Goal: Task Accomplishment & Management: Use online tool/utility

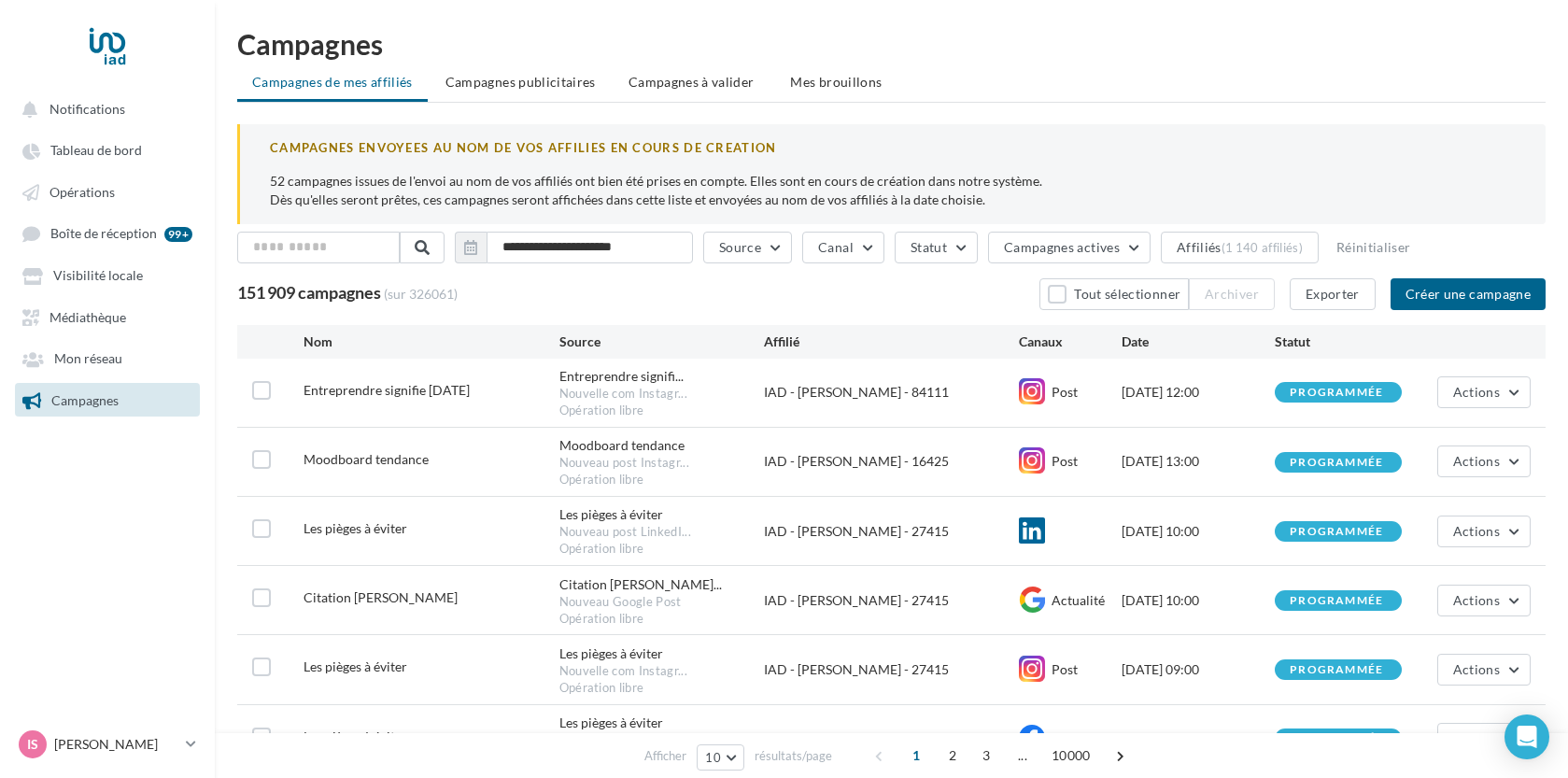
scroll to position [36, 0]
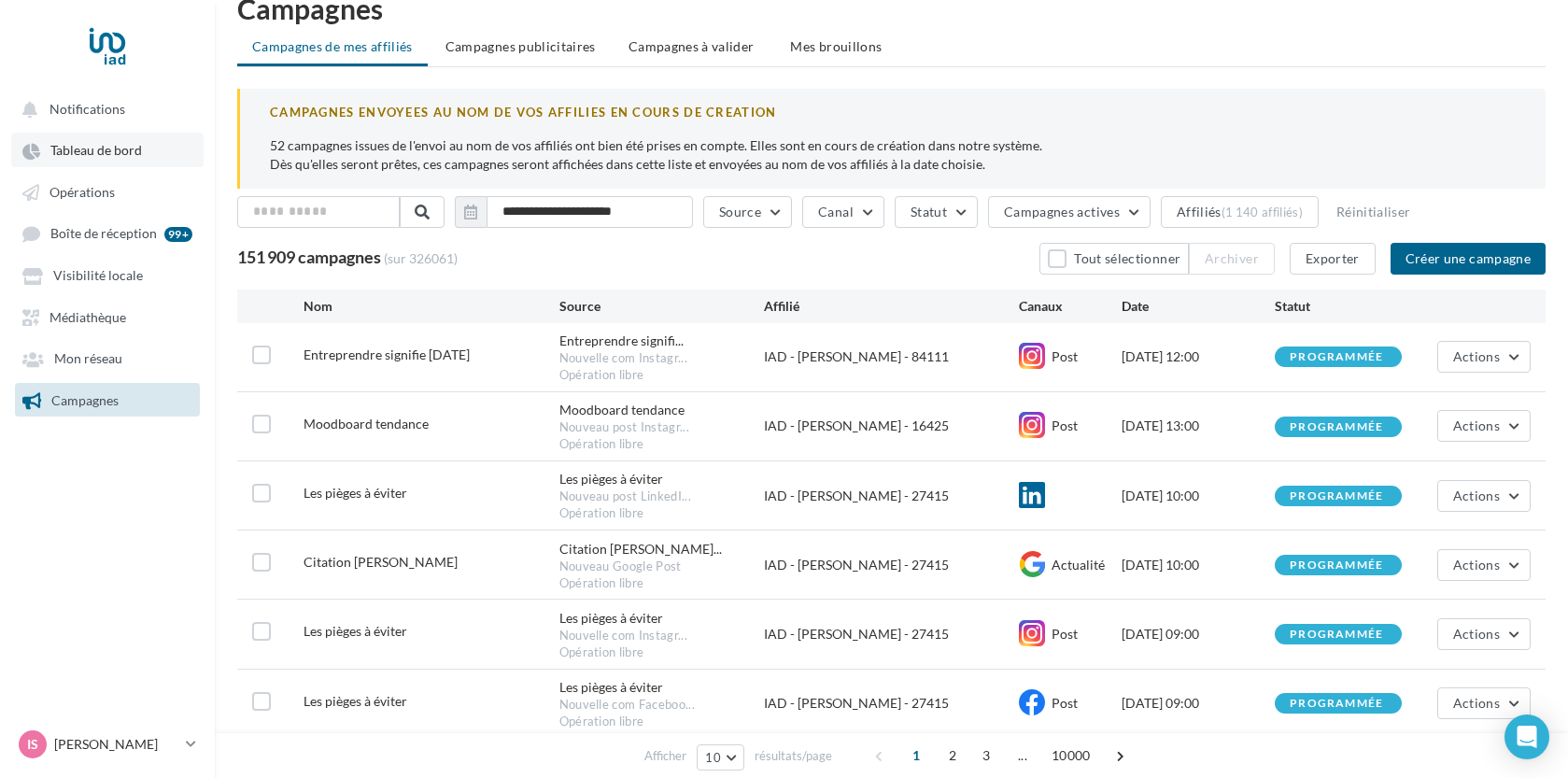
click at [147, 157] on link "Tableau de bord" at bounding box center [108, 150] width 193 height 34
click at [145, 153] on link "Tableau de bord" at bounding box center [108, 150] width 193 height 34
click at [151, 160] on link "Tableau de bord" at bounding box center [108, 150] width 193 height 34
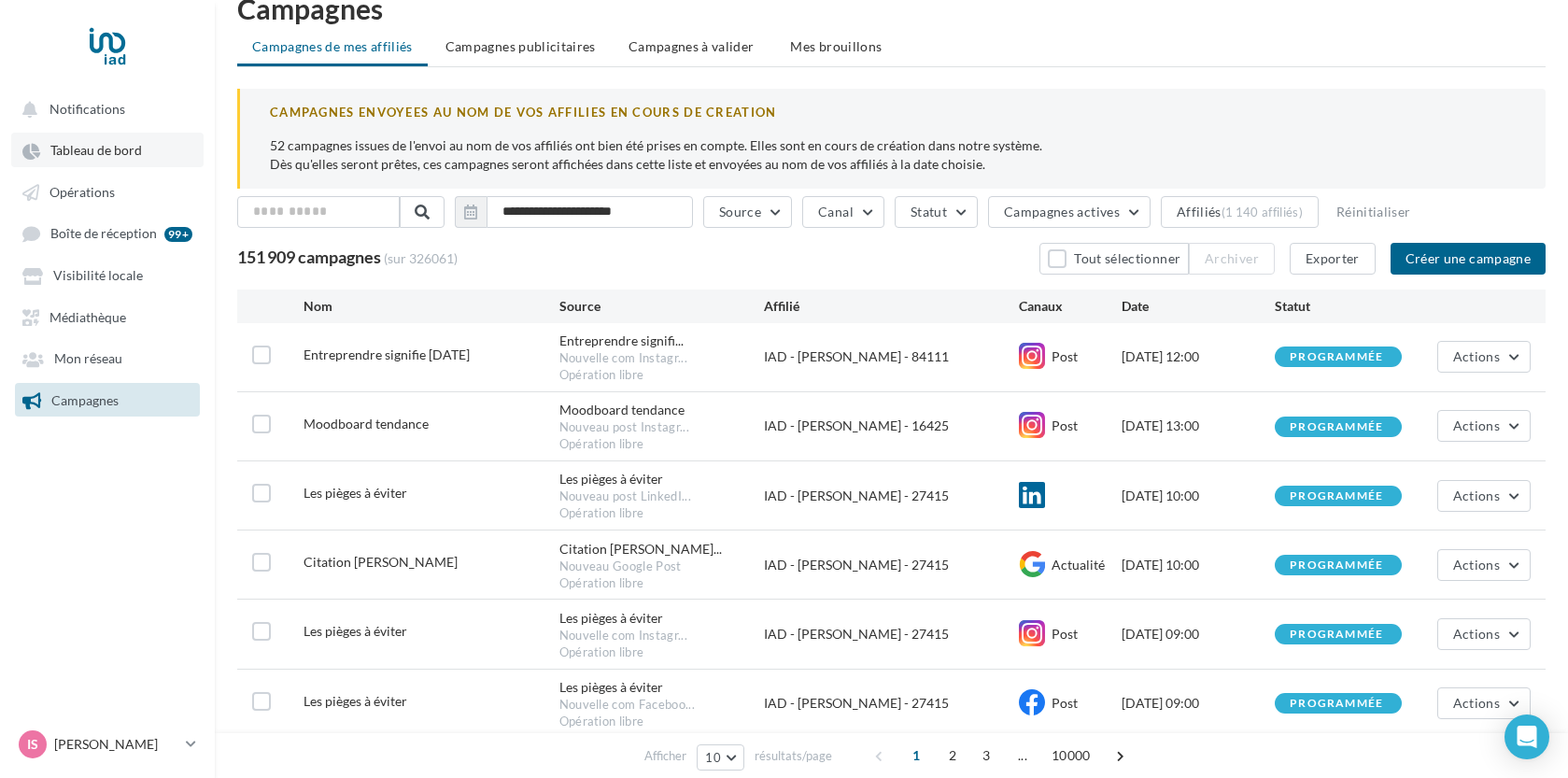
click at [91, 145] on span "Tableau de bord" at bounding box center [96, 151] width 92 height 16
click at [87, 156] on span "Tableau de bord" at bounding box center [96, 151] width 92 height 16
click at [163, 150] on link "Tableau de bord" at bounding box center [108, 150] width 193 height 34
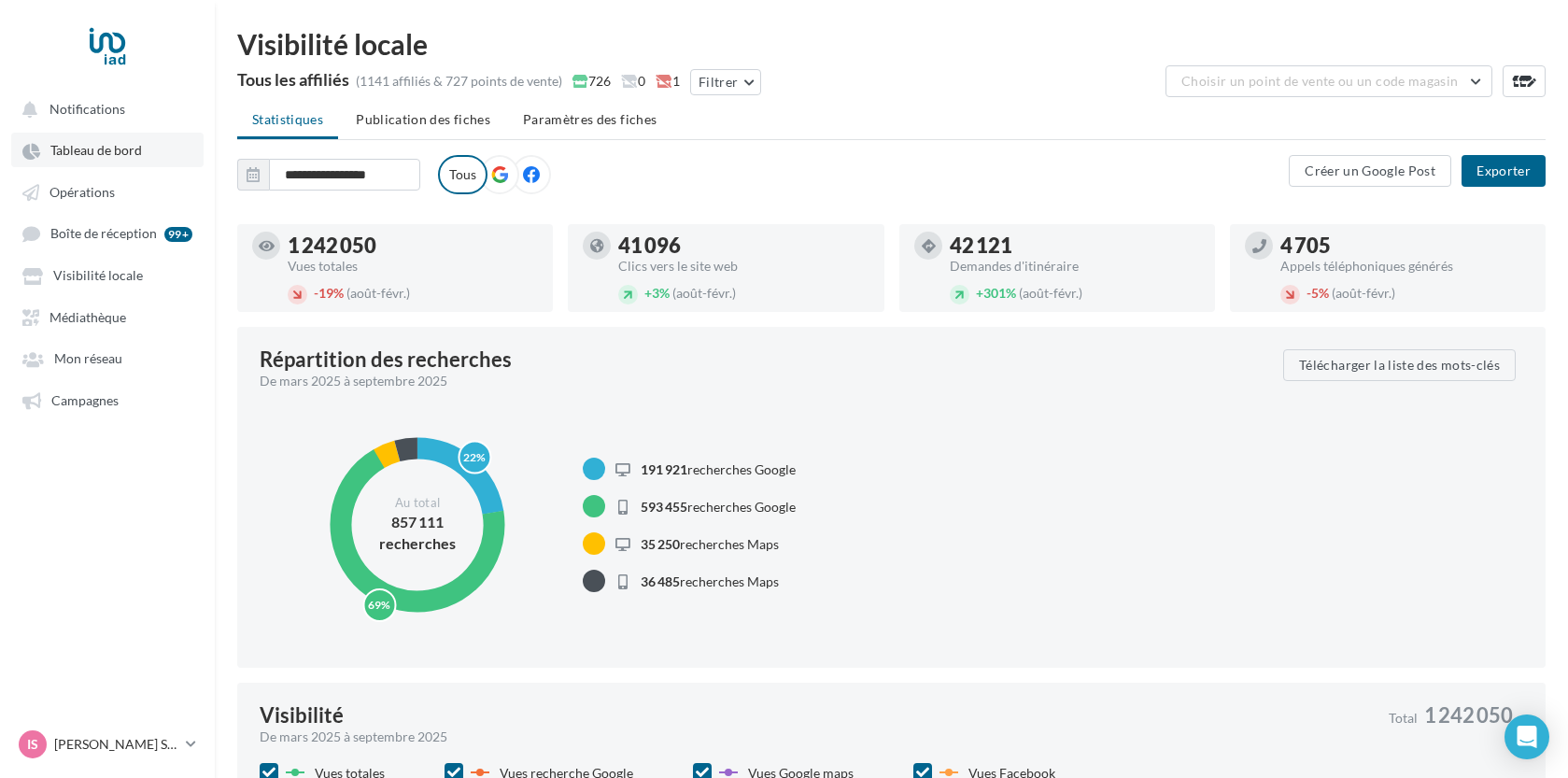
click at [79, 147] on span "Tableau de bord" at bounding box center [96, 151] width 92 height 16
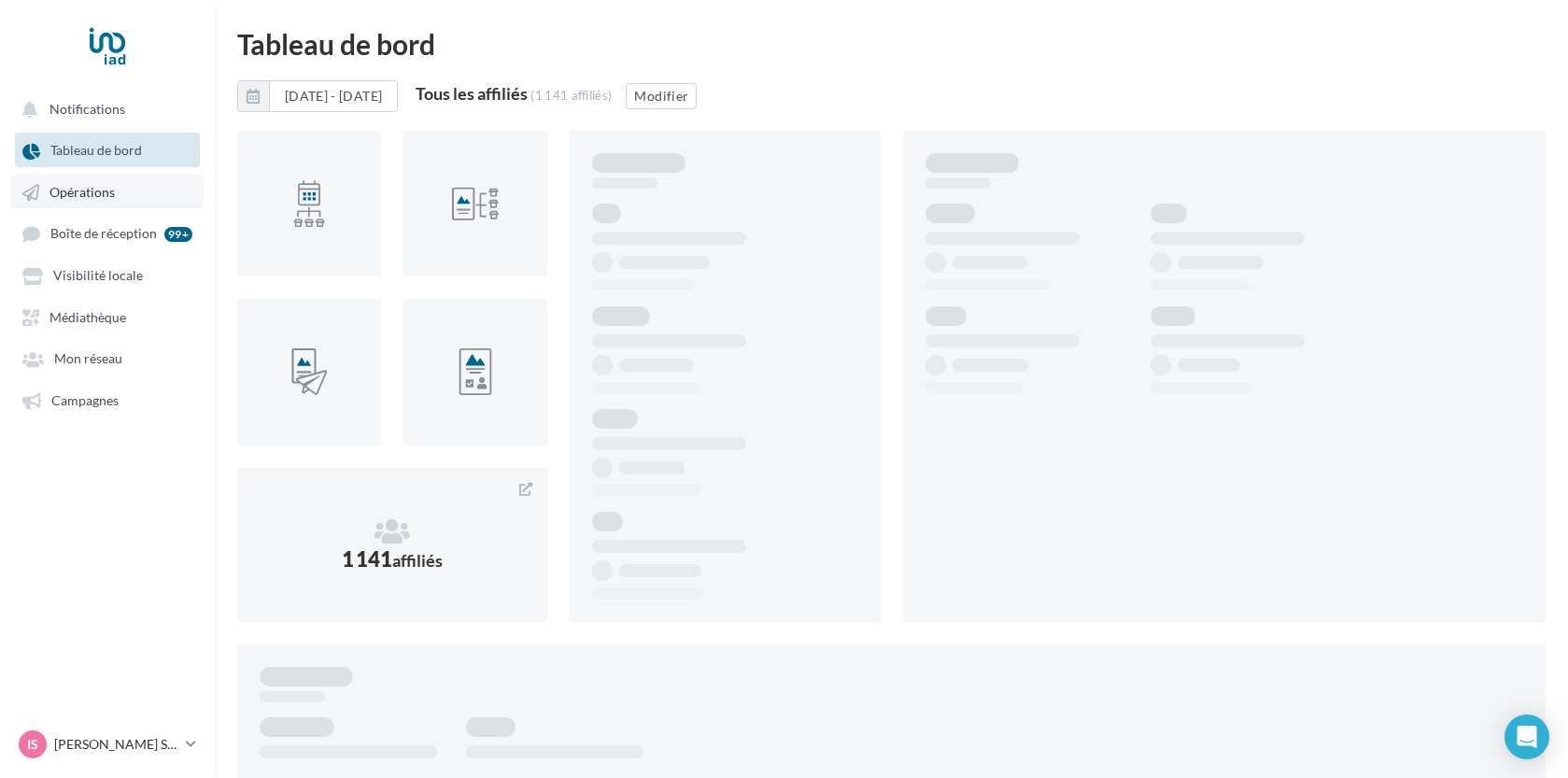
click at [124, 206] on link "Opérations" at bounding box center [108, 192] width 193 height 34
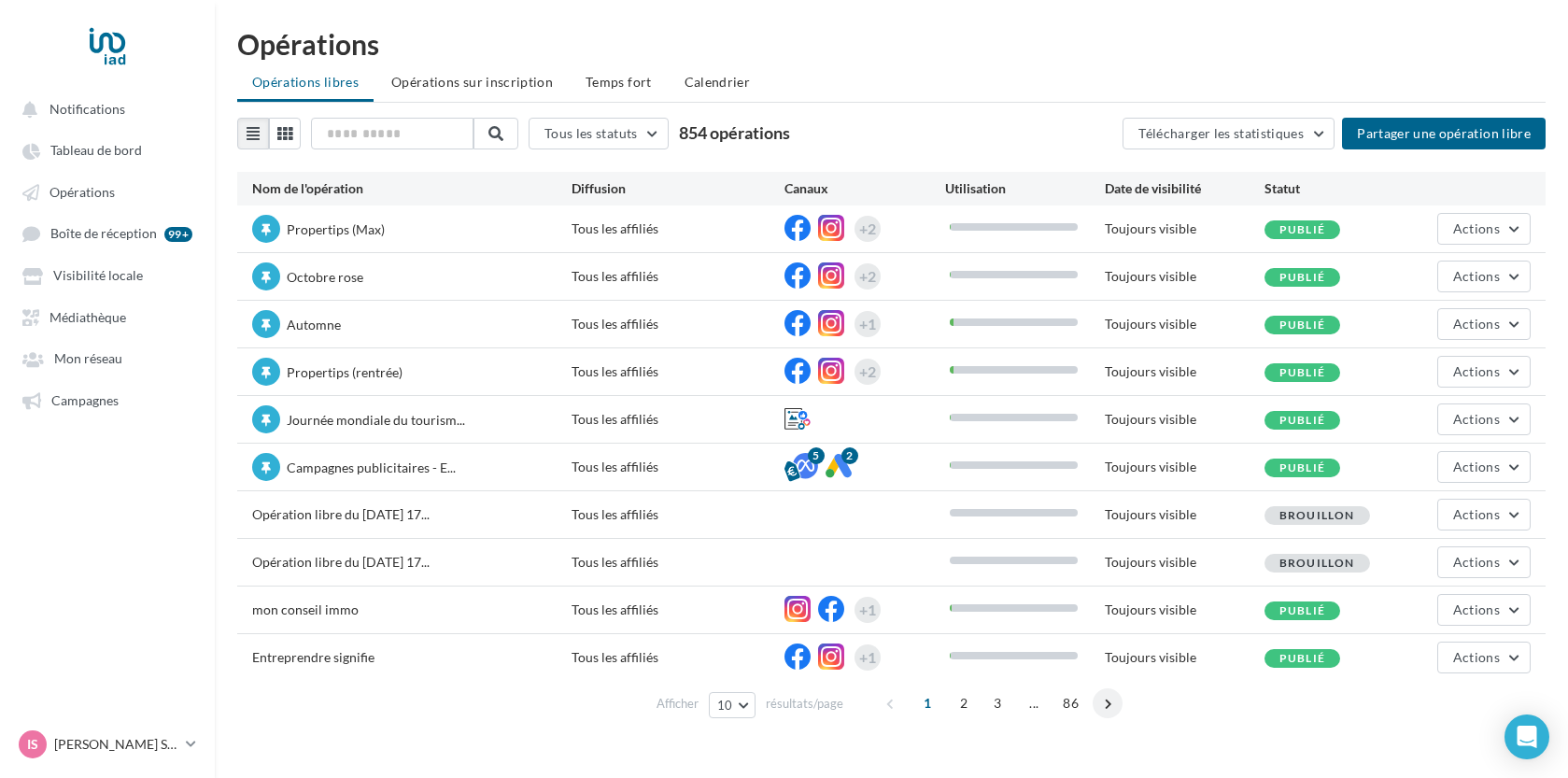
click at [1105, 703] on span at bounding box center [1108, 703] width 30 height 30
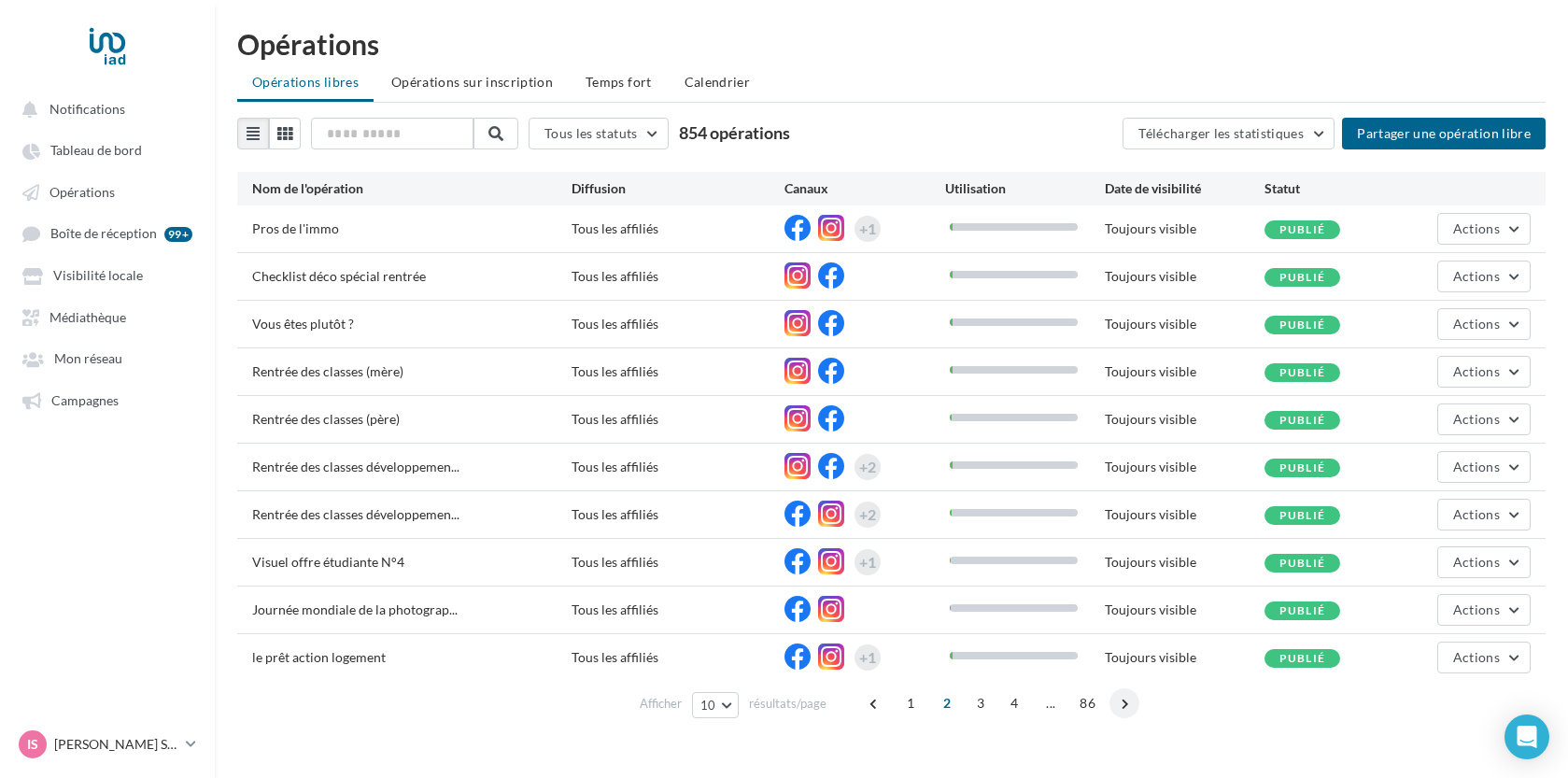
click at [1116, 701] on span at bounding box center [1125, 703] width 30 height 30
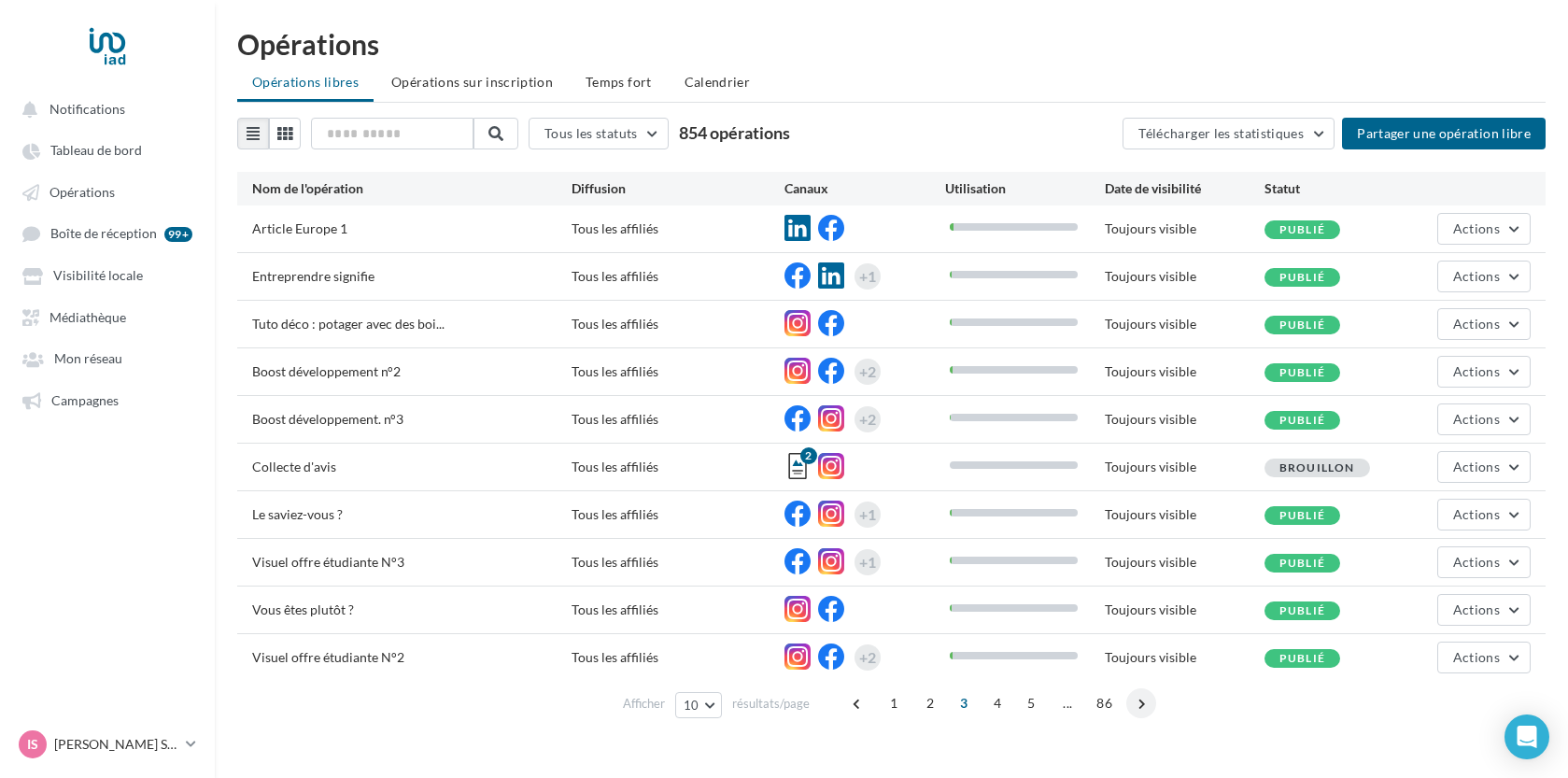
click at [1137, 706] on span at bounding box center [1141, 703] width 30 height 30
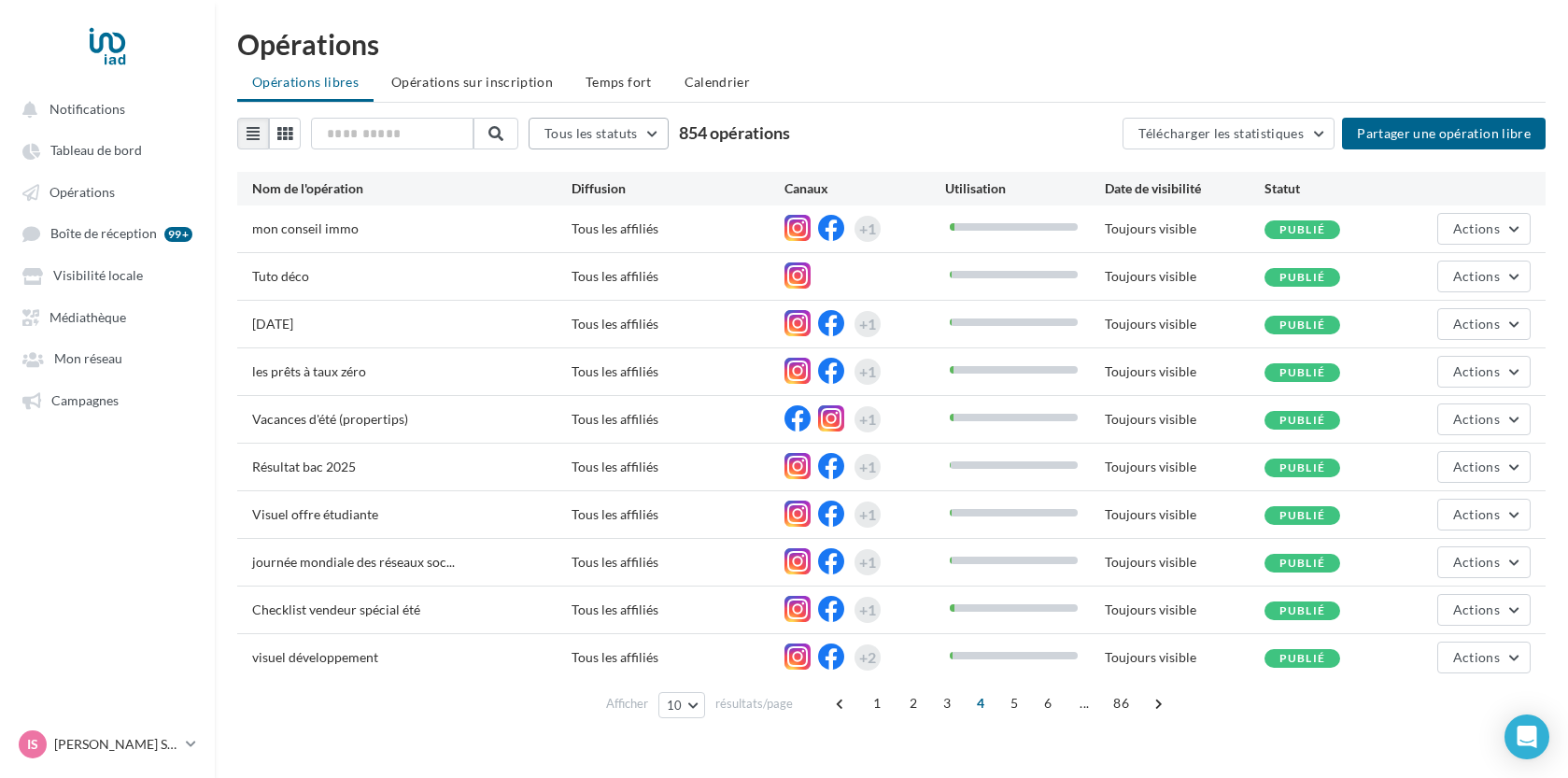
click at [647, 143] on button "Tous les statuts" at bounding box center [598, 134] width 140 height 32
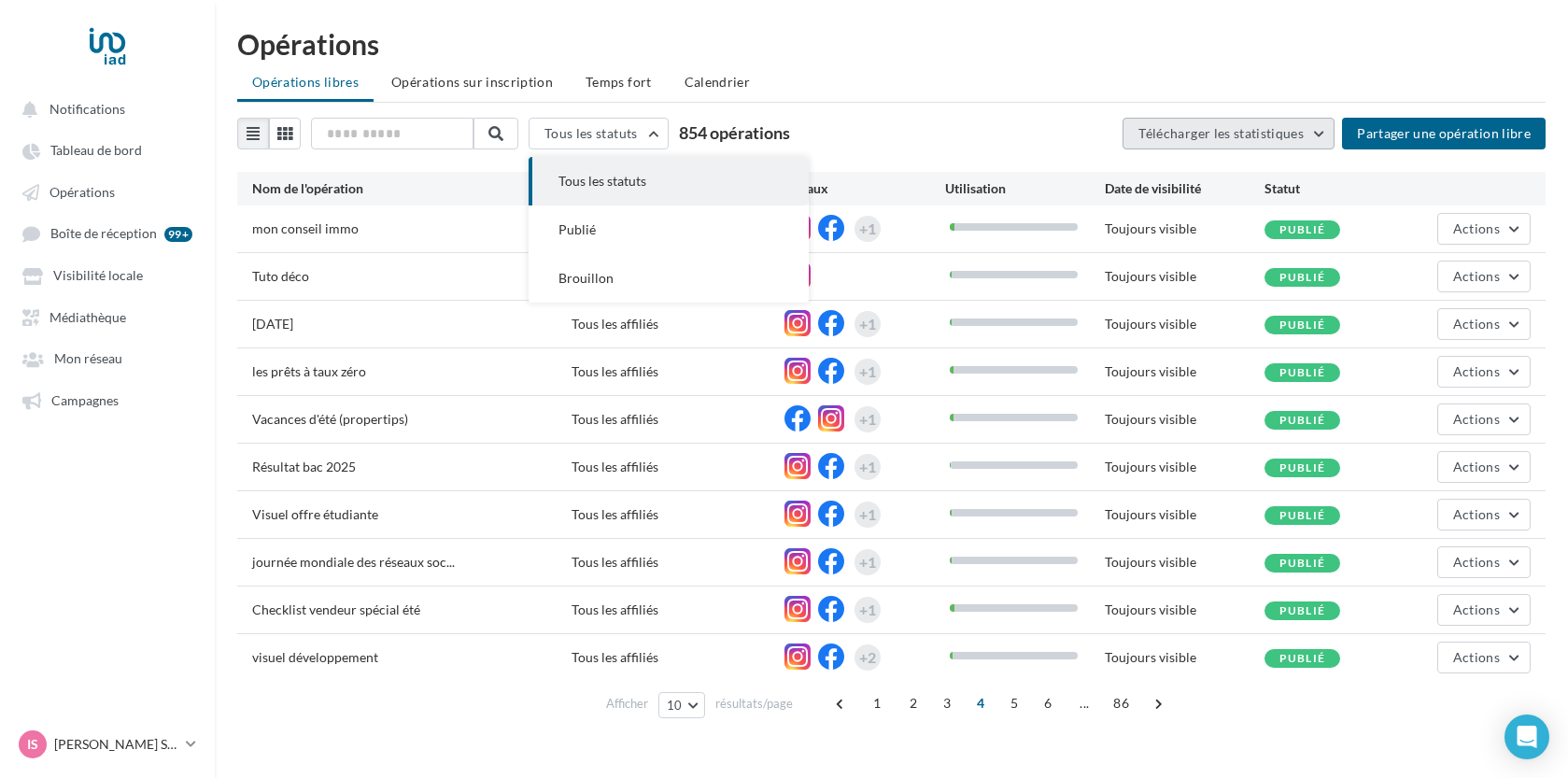
click at [1226, 140] on span "Télécharger les statistiques" at bounding box center [1220, 133] width 165 height 16
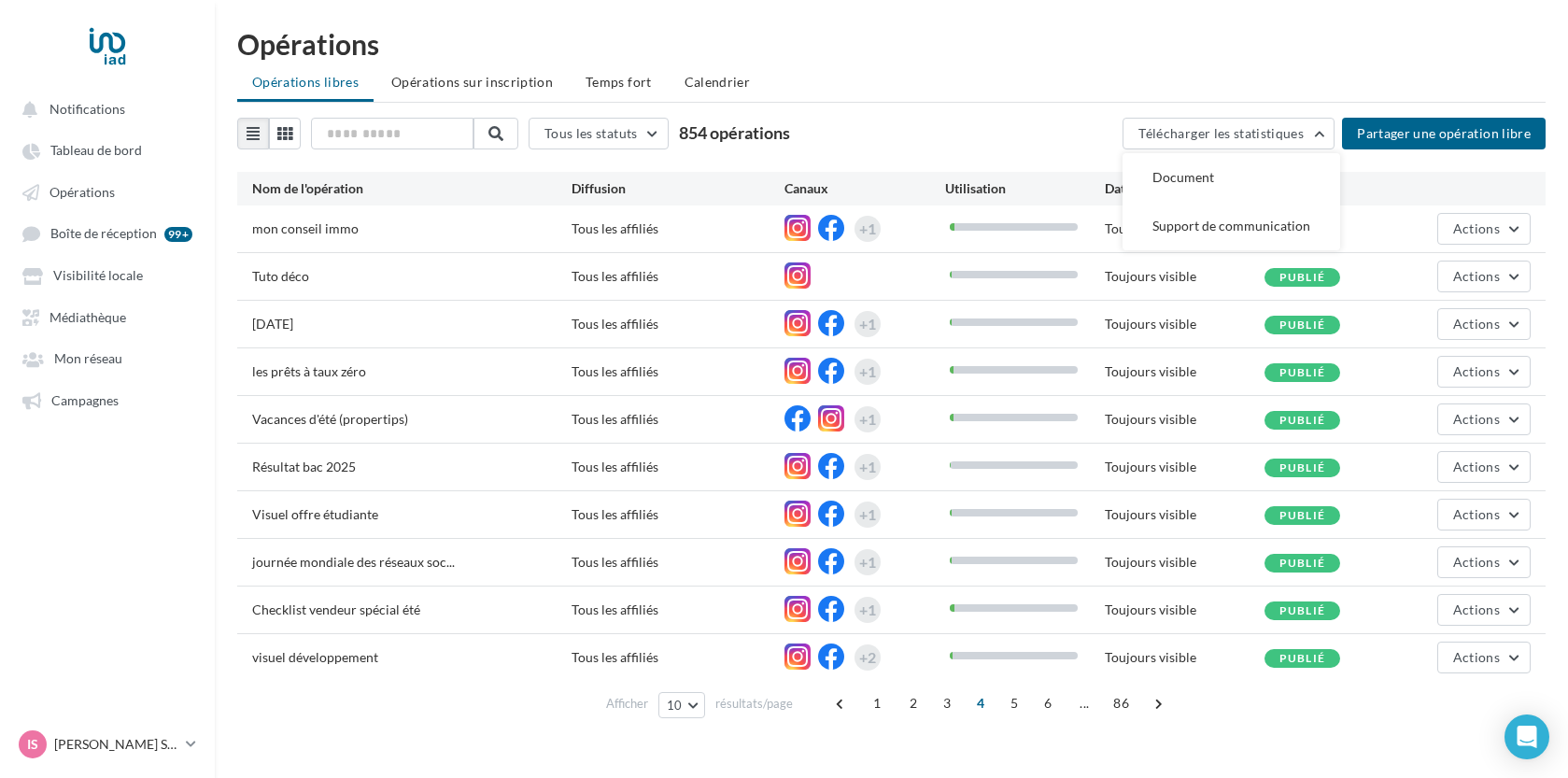
click at [960, 150] on div "Tous les statuts Tous les statuts Publié Brouillon 854 opérations Télécharger l…" at bounding box center [891, 422] width 1308 height 608
click at [1152, 704] on span at bounding box center [1158, 703] width 30 height 30
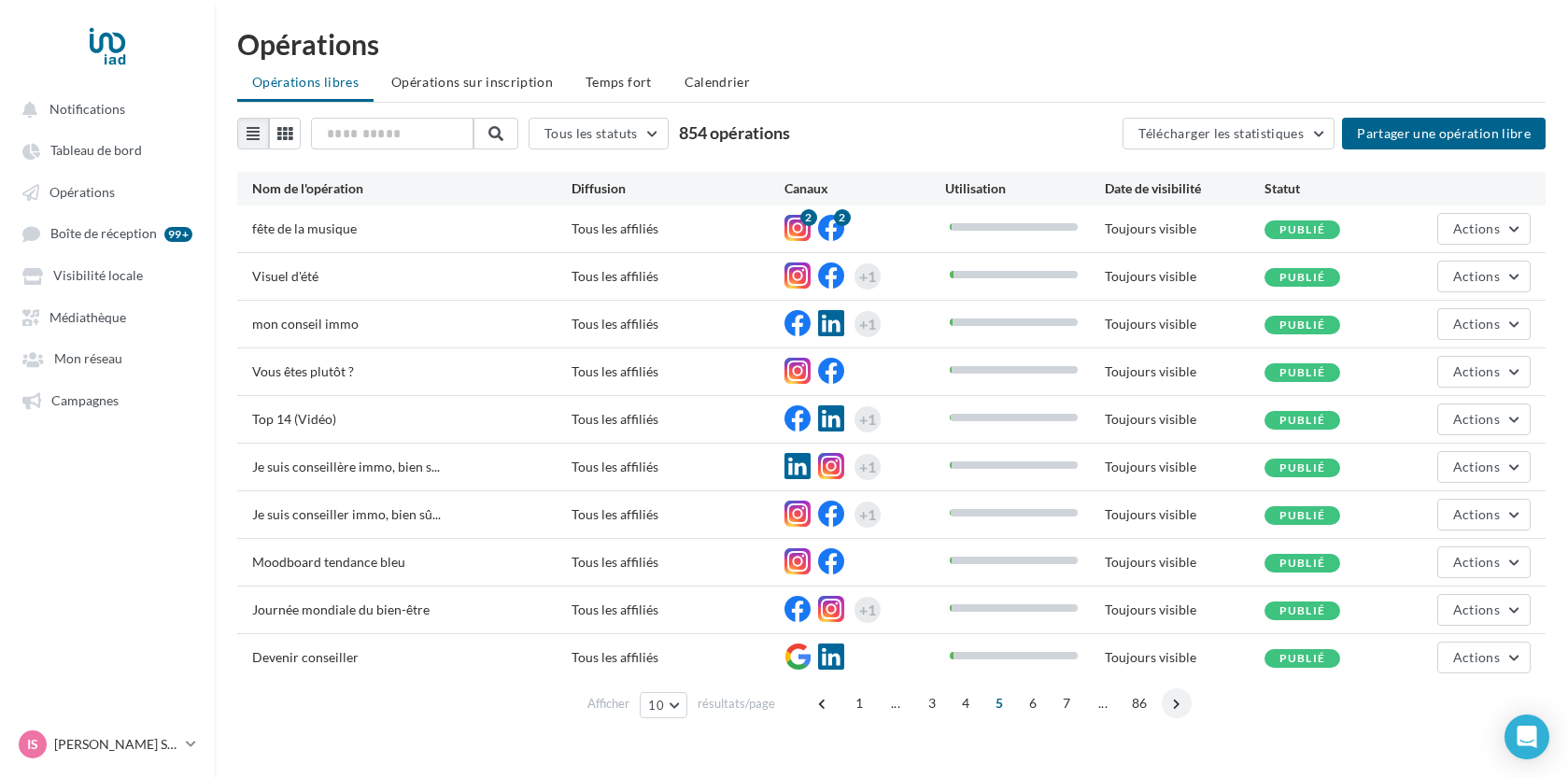
click at [1177, 696] on span at bounding box center [1176, 703] width 30 height 30
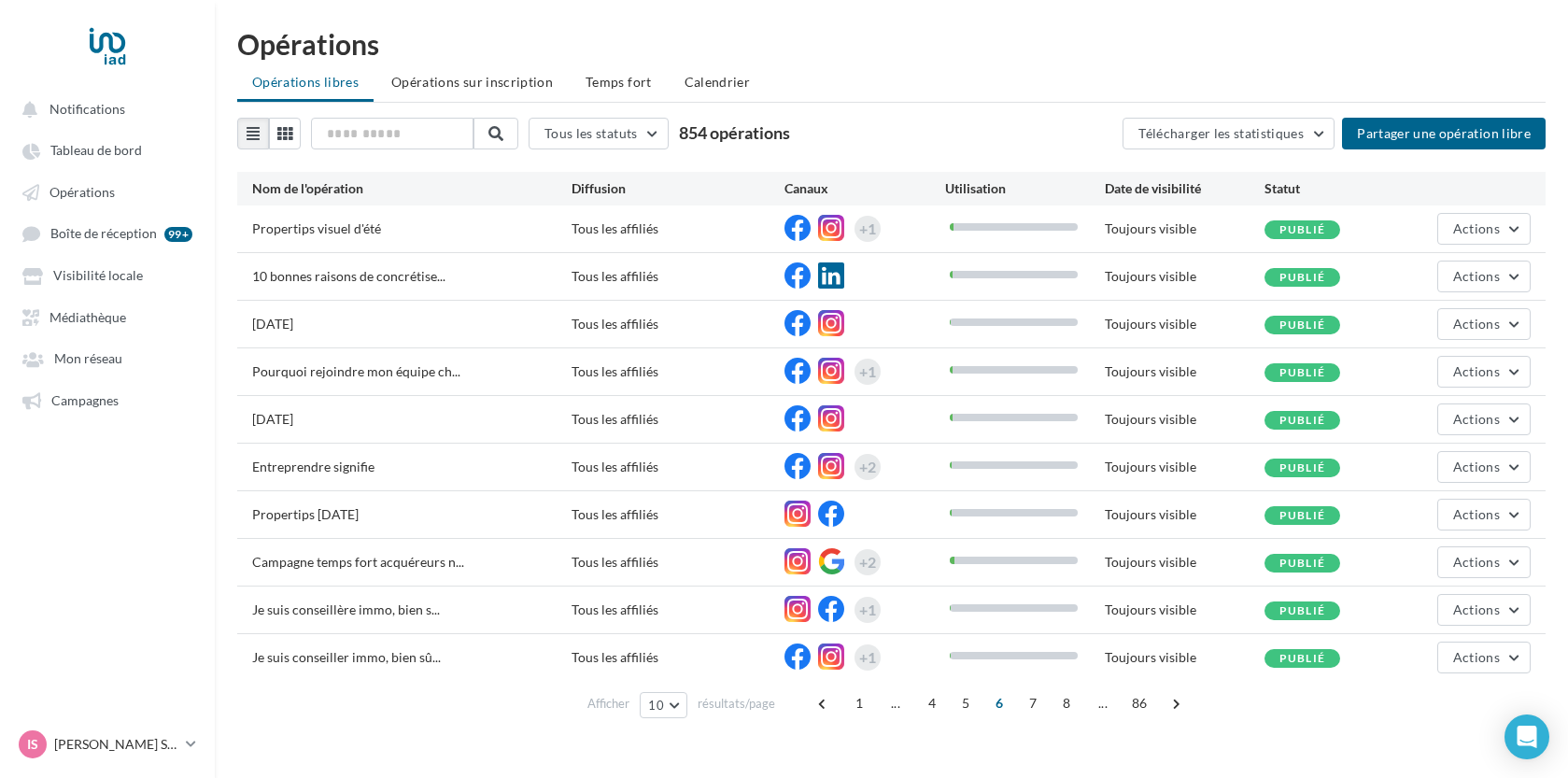
click at [1180, 706] on span at bounding box center [1176, 703] width 30 height 30
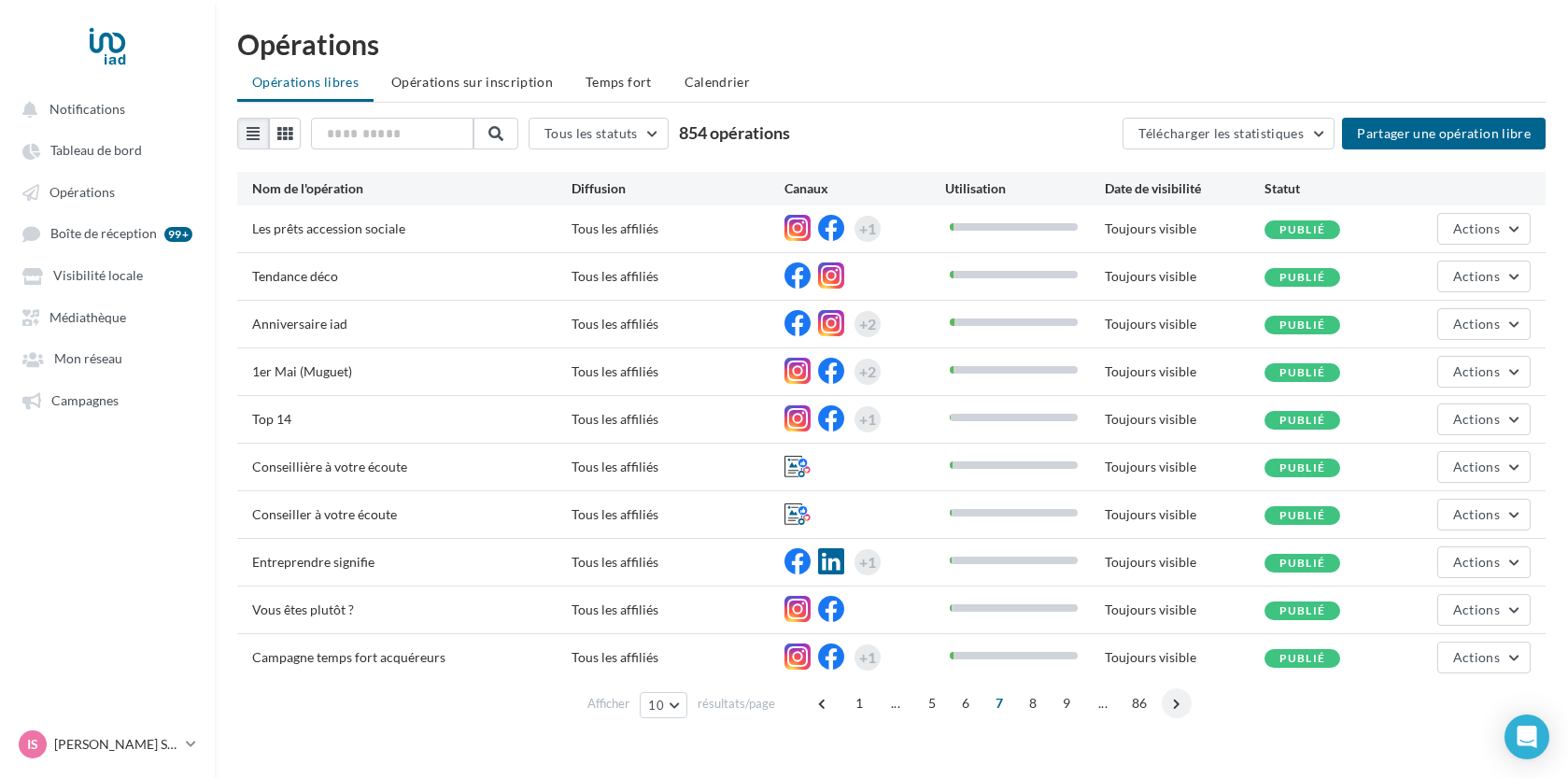
click at [1171, 715] on span at bounding box center [1176, 703] width 30 height 30
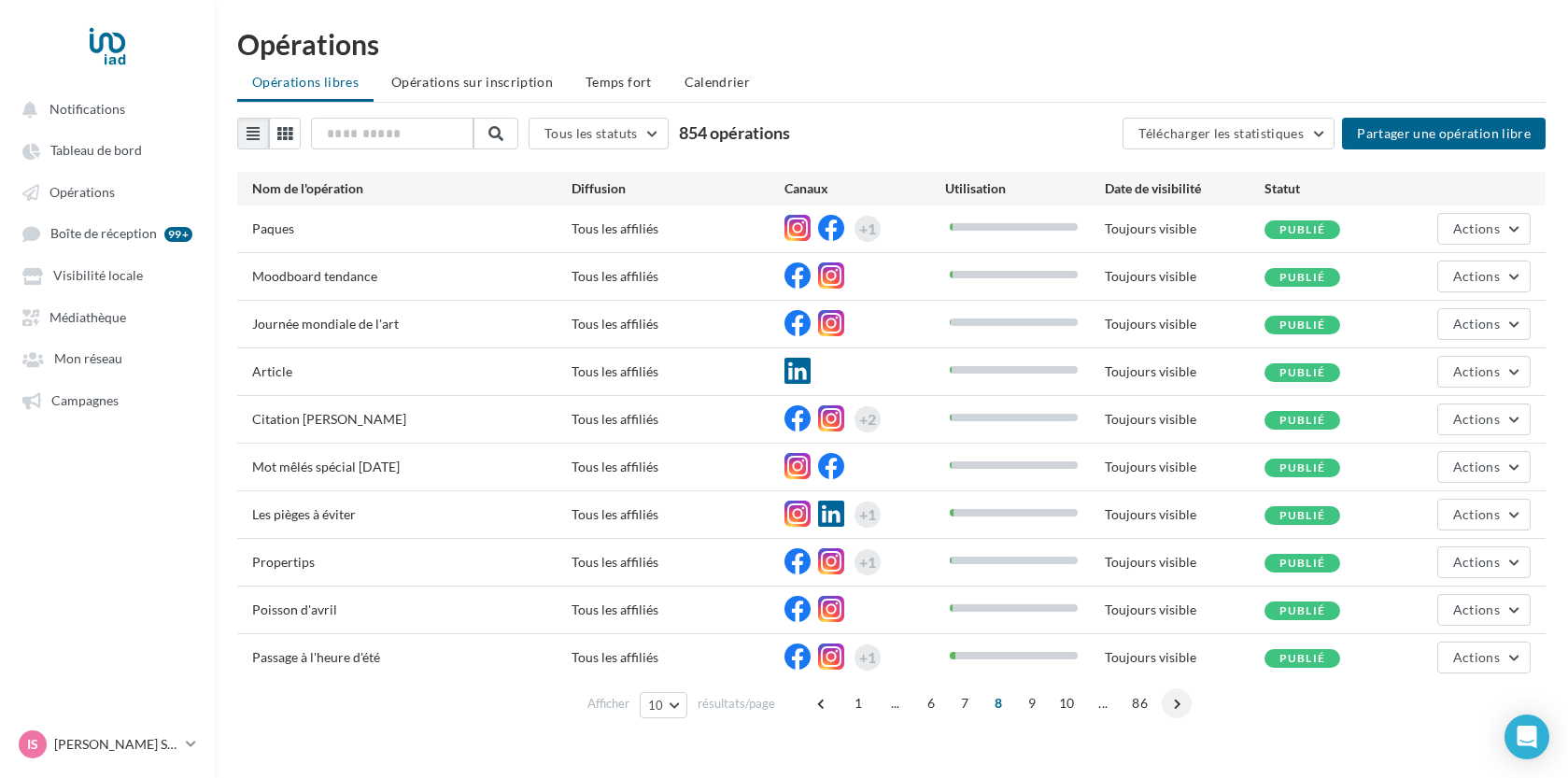
click at [1172, 694] on span at bounding box center [1176, 703] width 30 height 30
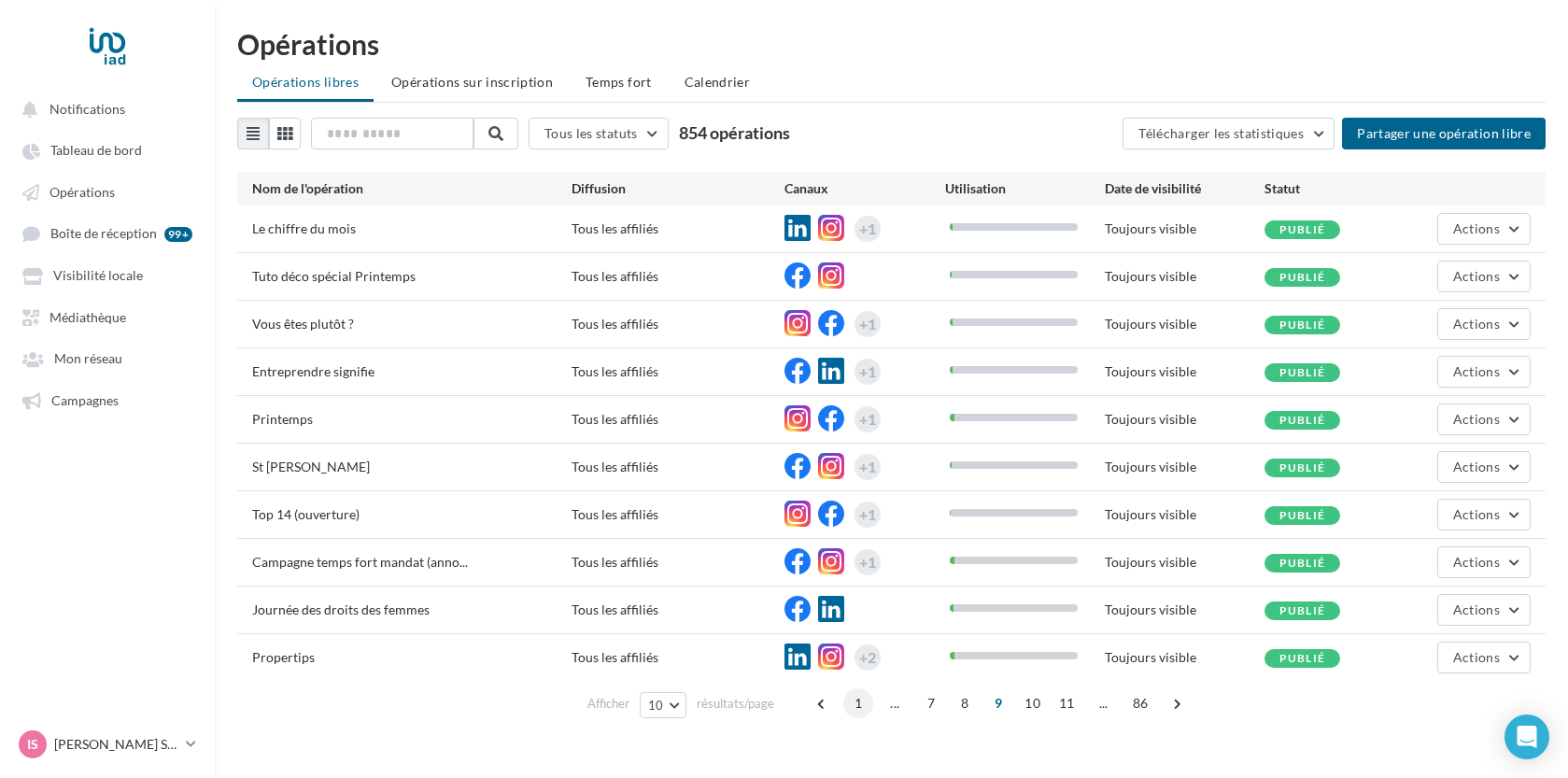
click at [870, 705] on span "1" at bounding box center [858, 703] width 30 height 30
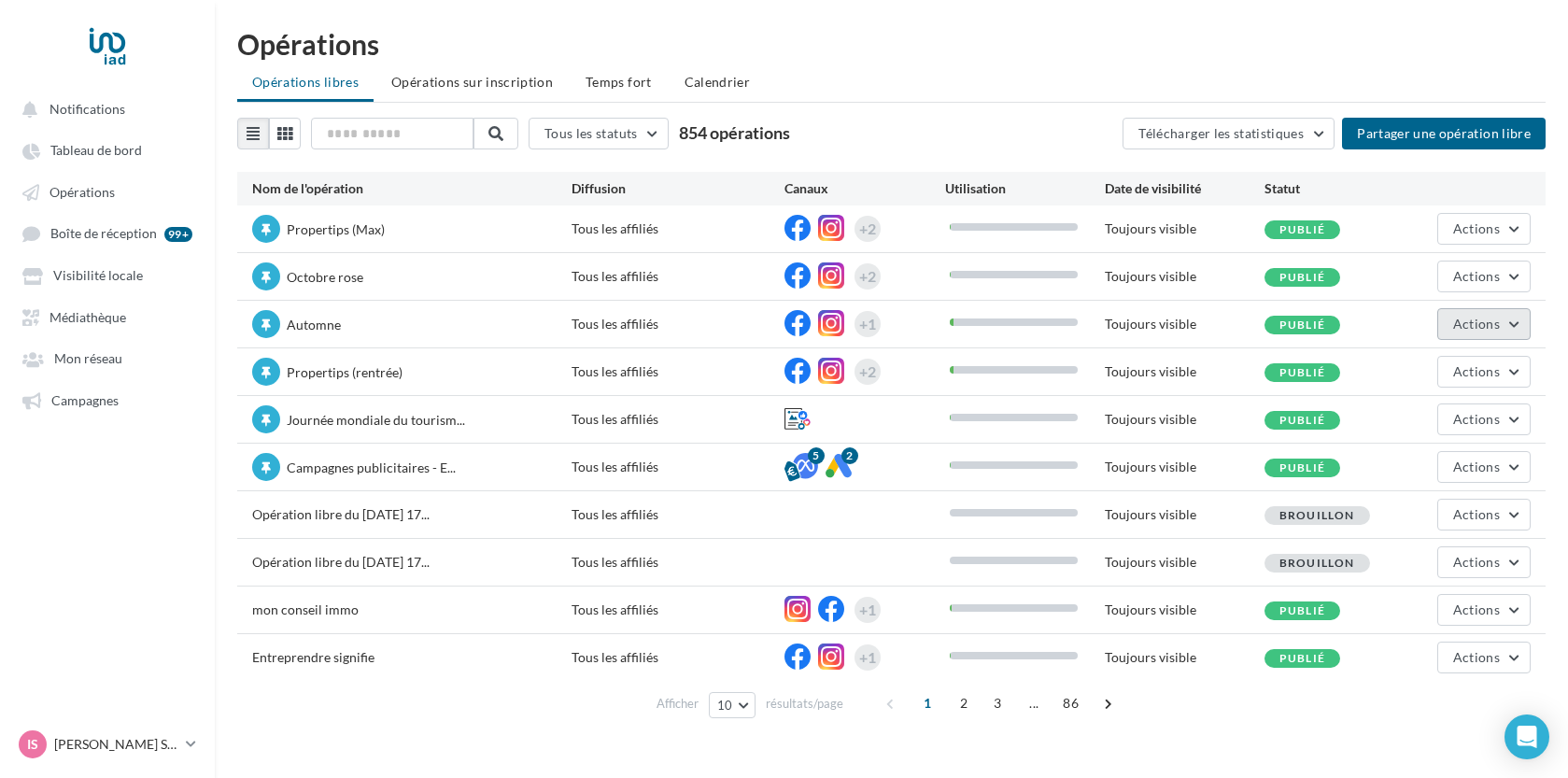
click at [1468, 330] on span "Actions" at bounding box center [1476, 324] width 47 height 16
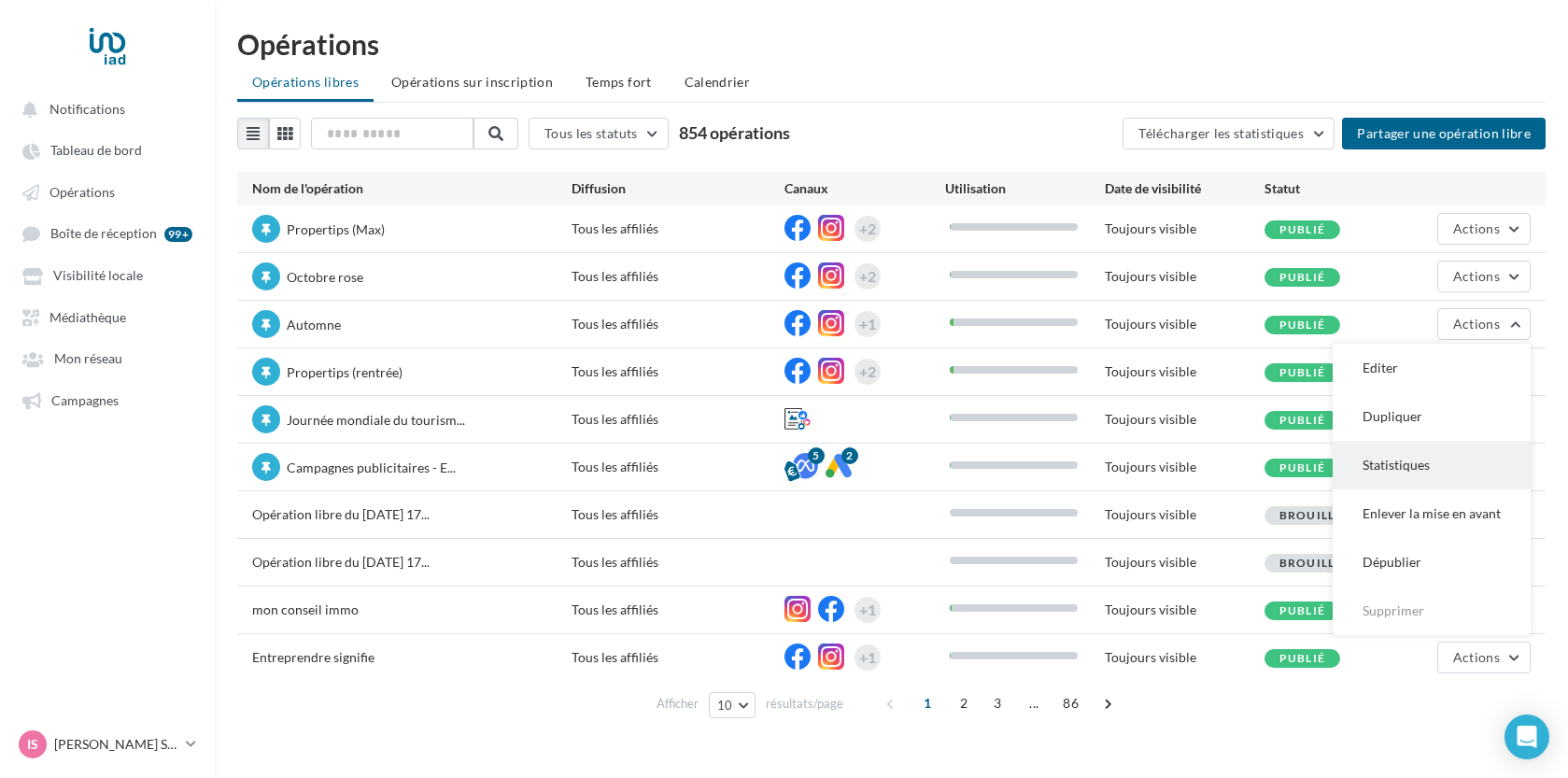
click at [1446, 483] on button "Statistiques" at bounding box center [1431, 465] width 198 height 49
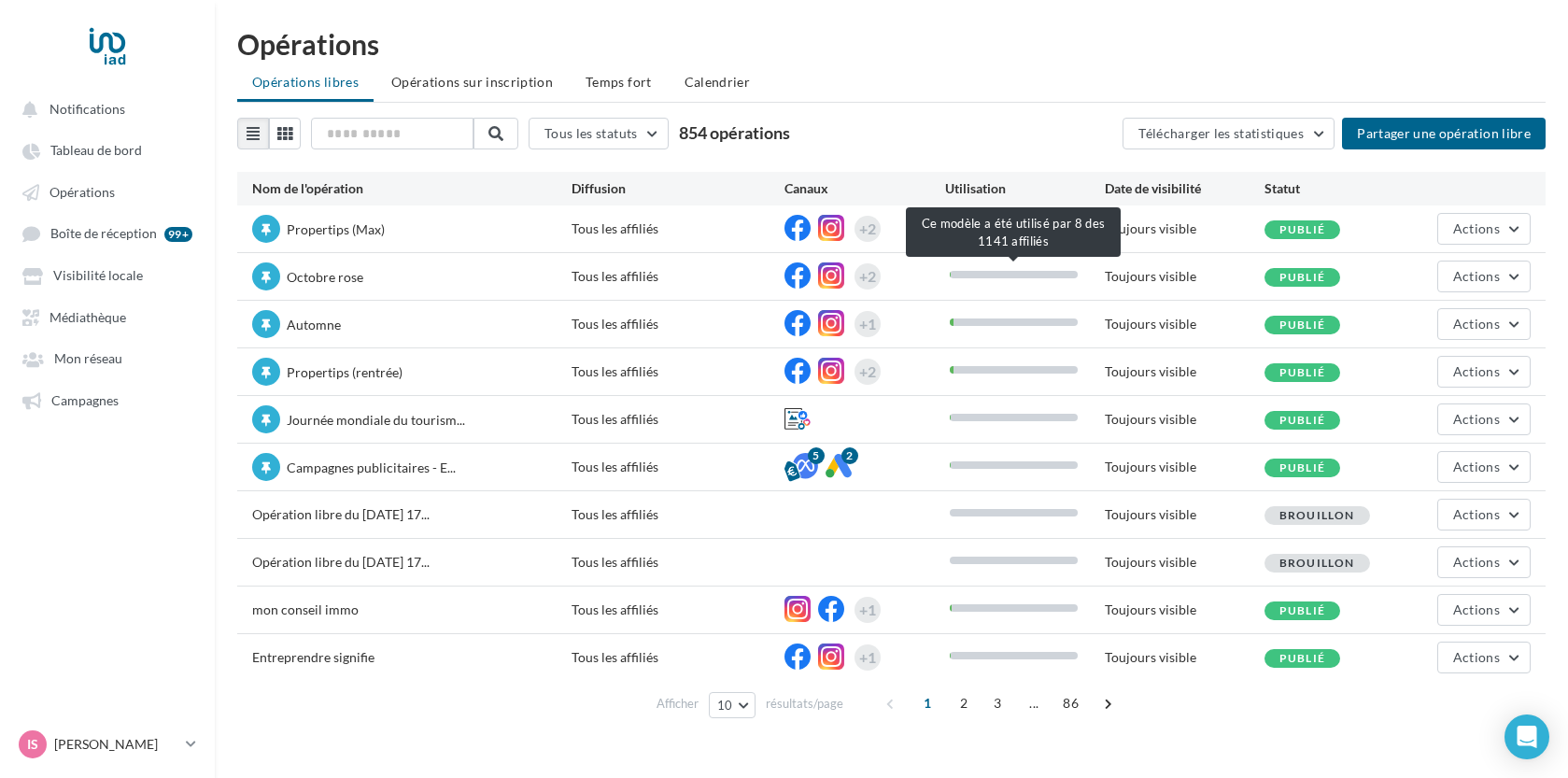
click at [993, 278] on div at bounding box center [1014, 275] width 128 height 7
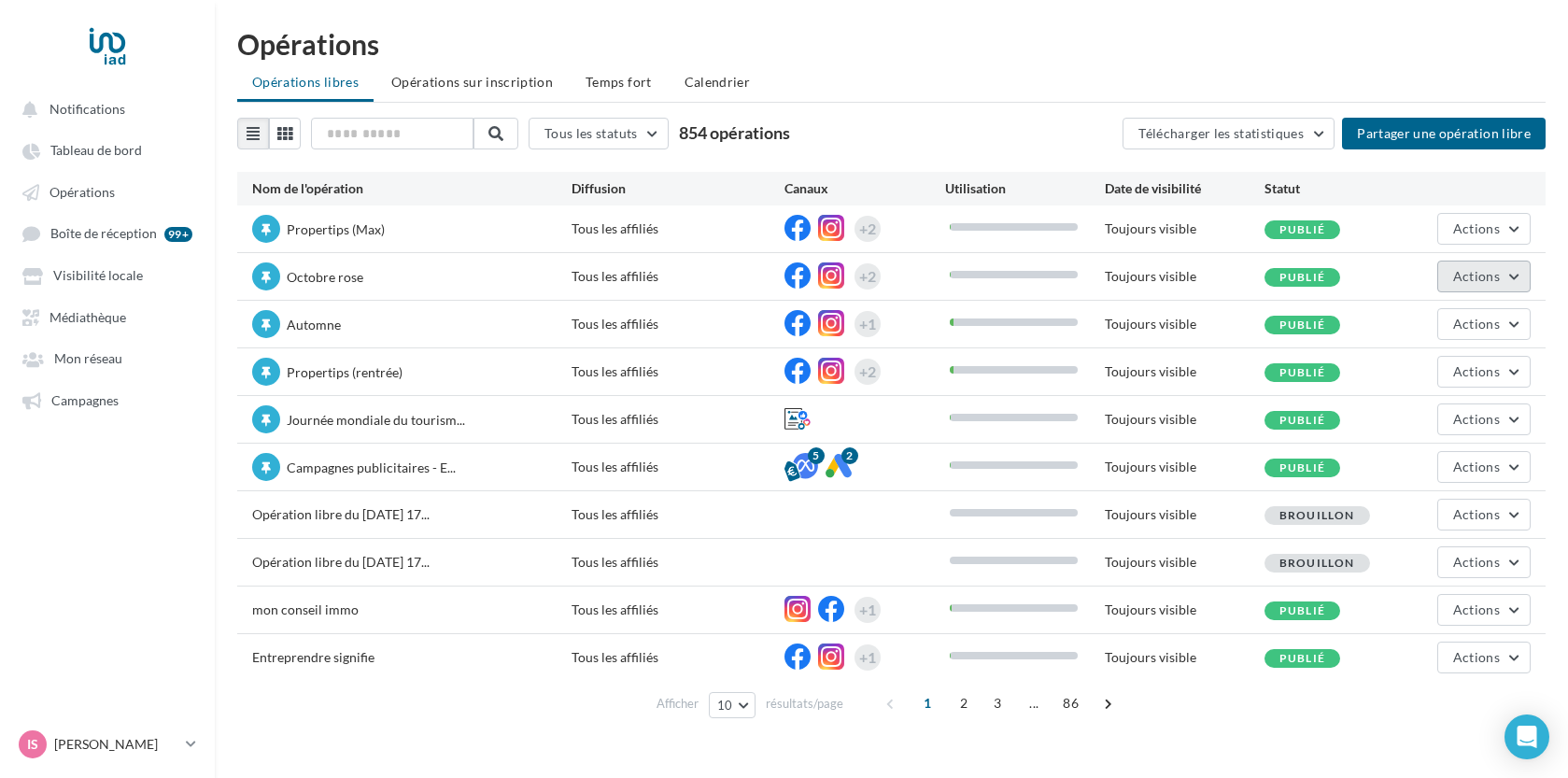
click at [1491, 281] on span "Actions" at bounding box center [1476, 276] width 47 height 16
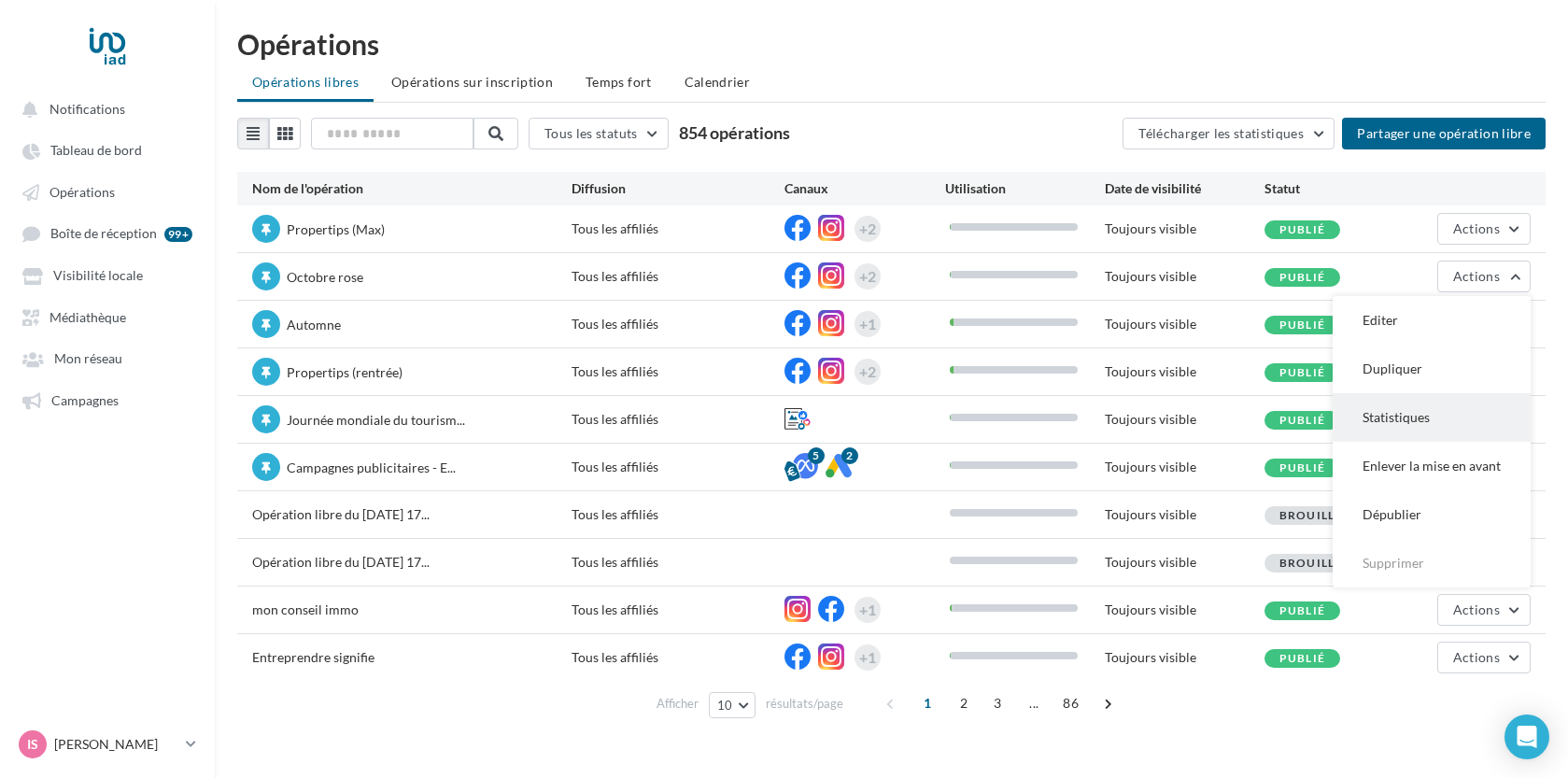
click at [1417, 401] on button "Statistiques" at bounding box center [1431, 417] width 198 height 49
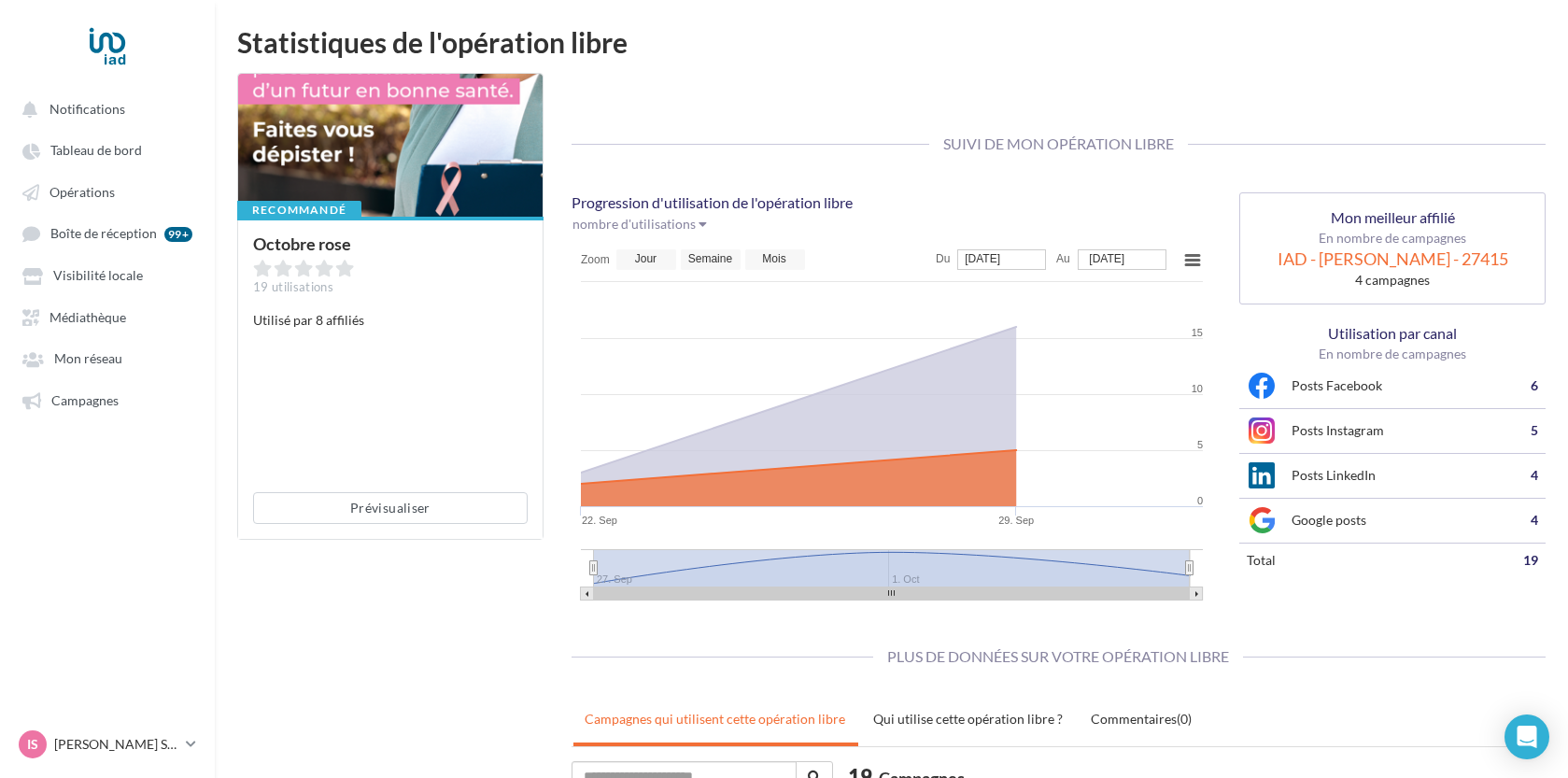
scroll to position [1, 0]
